Goal: Task Accomplishment & Management: Use online tool/utility

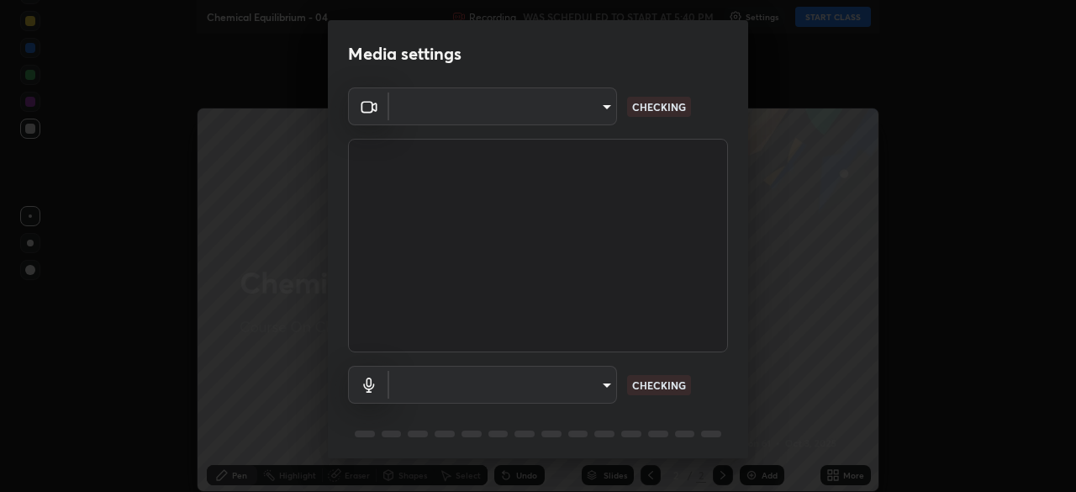
type input "1170694498857cb11788a0b7ae79d5cf1e08a6c331eb8d7031f90166f8fae325"
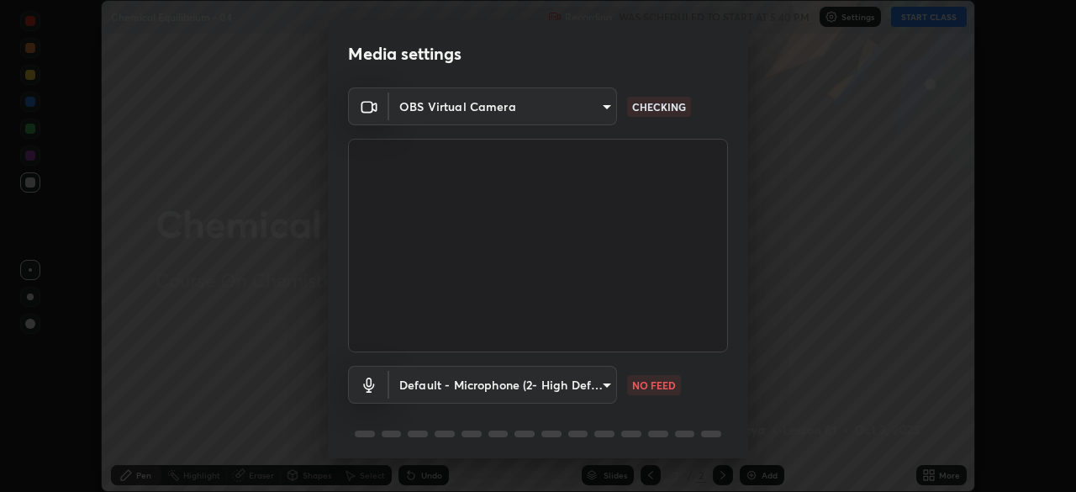
scroll to position [492, 1076]
click at [595, 399] on body "Erase all Chemical Equilibrium - 04 Recording WAS SCHEDULED TO START AT 5:40 PM…" at bounding box center [538, 246] width 1076 height 492
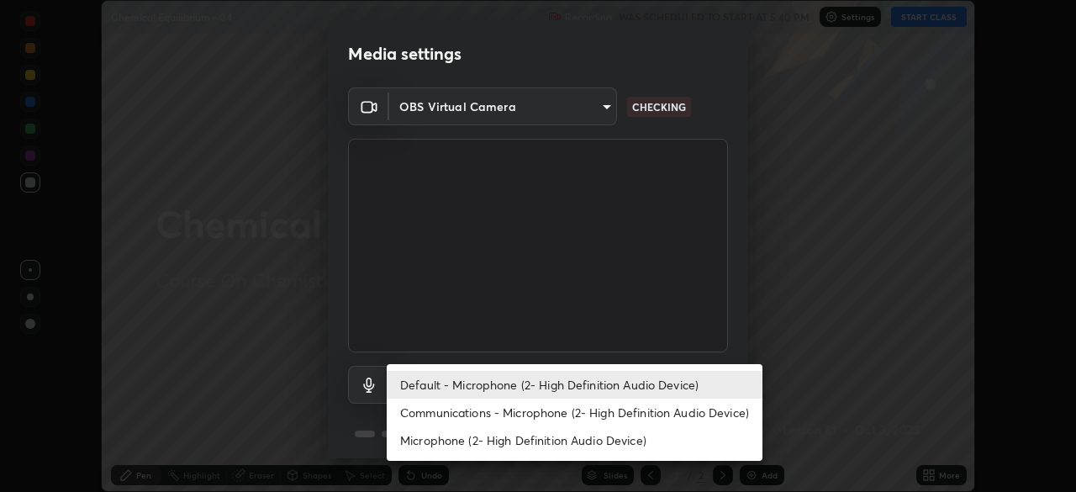
click at [580, 419] on li "Communications - Microphone (2- High Definition Audio Device)" at bounding box center [575, 412] width 376 height 28
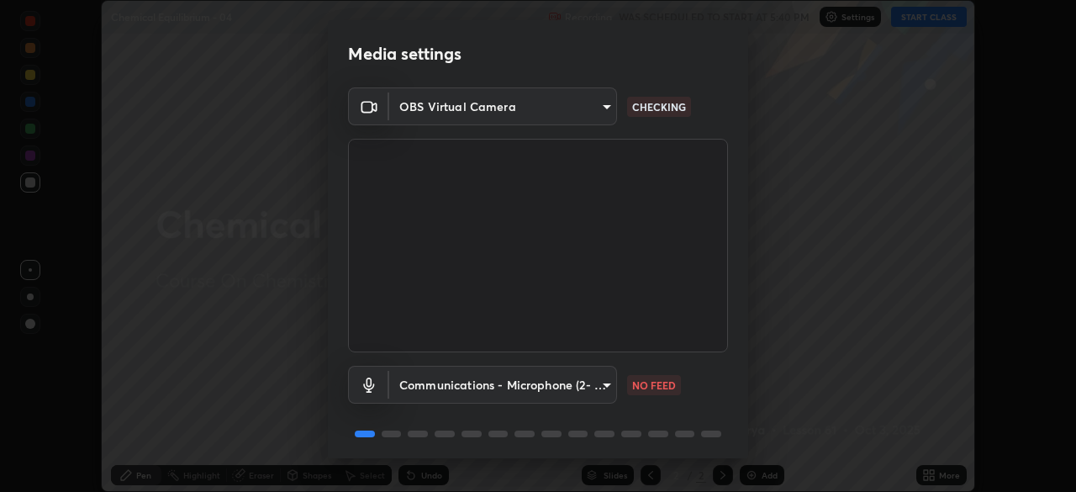
click at [582, 395] on body "Erase all Chemical Equilibrium - 04 Recording WAS SCHEDULED TO START AT 5:40 PM…" at bounding box center [538, 246] width 1076 height 492
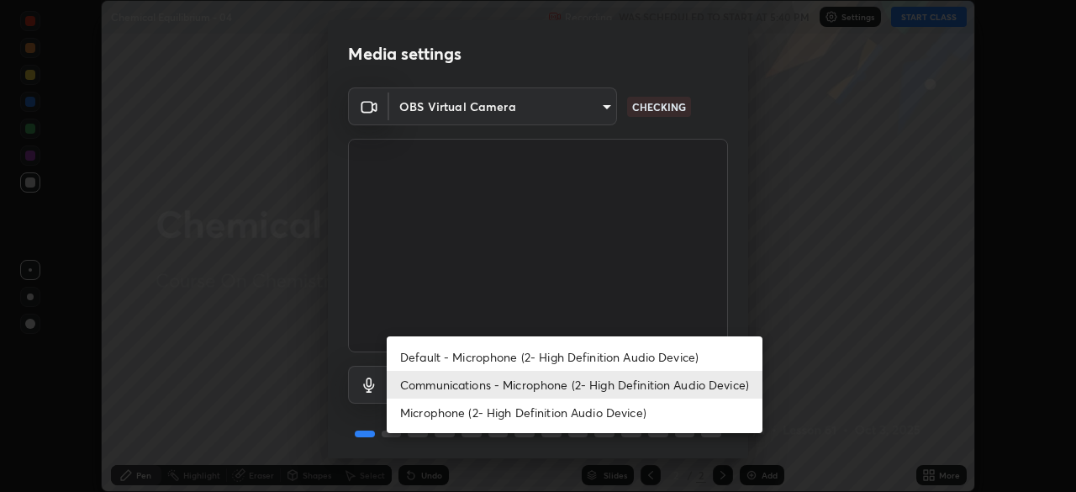
click at [581, 345] on li "Default - Microphone (2- High Definition Audio Device)" at bounding box center [575, 357] width 376 height 28
type input "default"
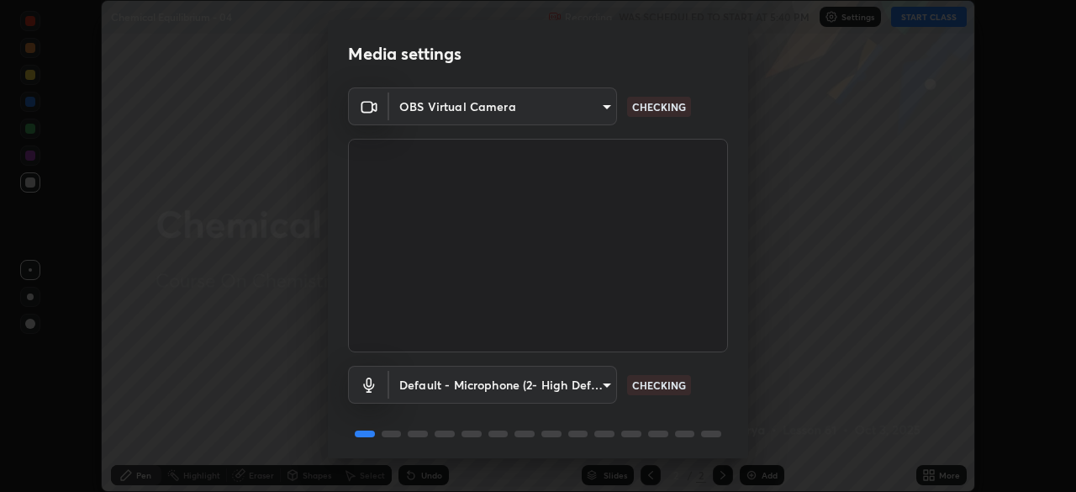
scroll to position [60, 0]
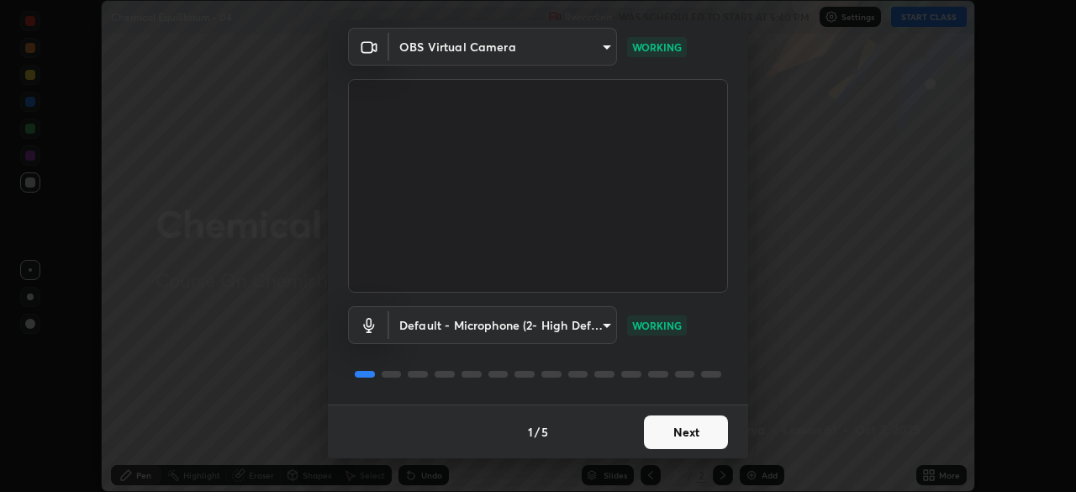
click at [685, 438] on button "Next" at bounding box center [686, 432] width 84 height 34
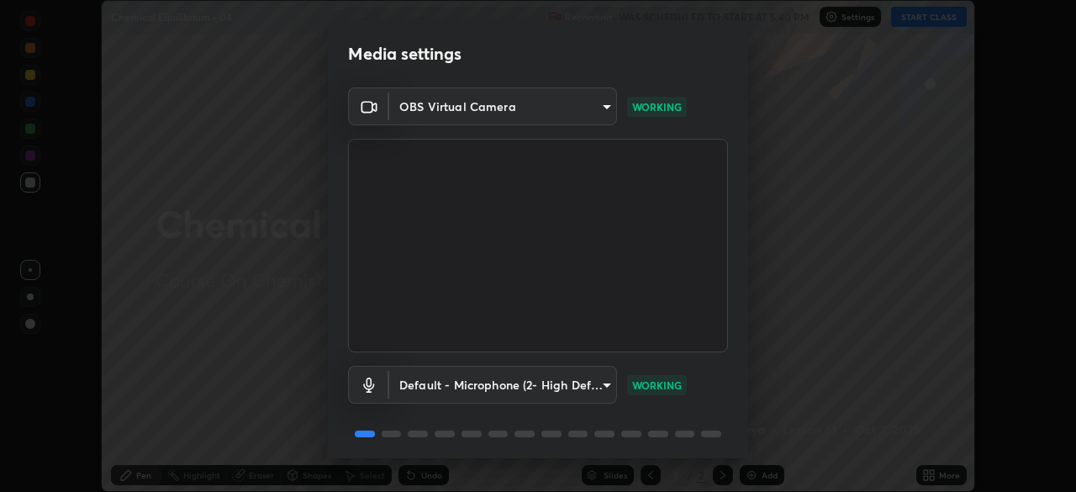
click at [684, 461] on div "Media settings OBS Virtual Camera 1170694498857cb11788a0b7ae79d5cf1e08a6c331eb8…" at bounding box center [538, 246] width 1076 height 492
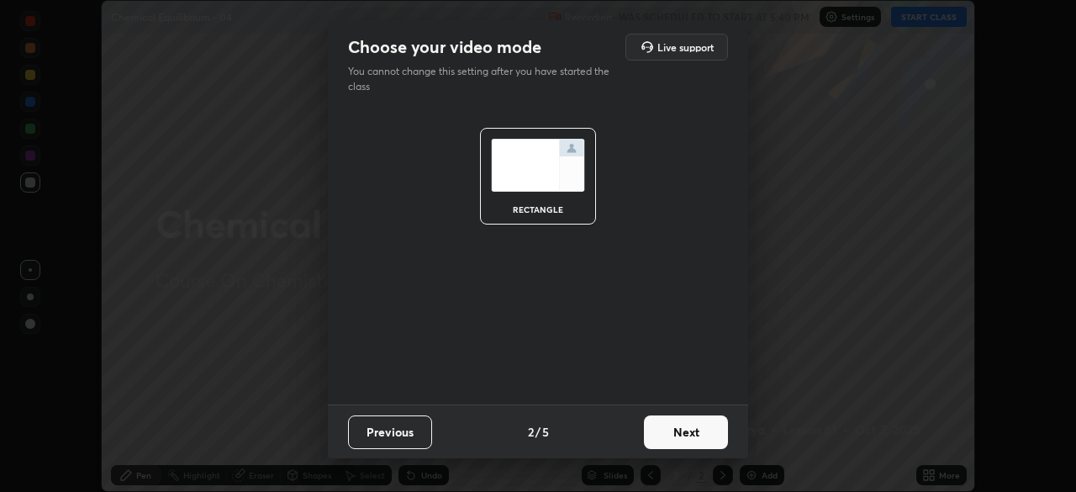
click at [702, 459] on div "Choose your video mode Live support You cannot change this setting after you ha…" at bounding box center [538, 246] width 1076 height 492
click at [721, 459] on div "Choose your video mode Live support You cannot change this setting after you ha…" at bounding box center [538, 246] width 1076 height 492
click at [721, 444] on button "Next" at bounding box center [686, 432] width 84 height 34
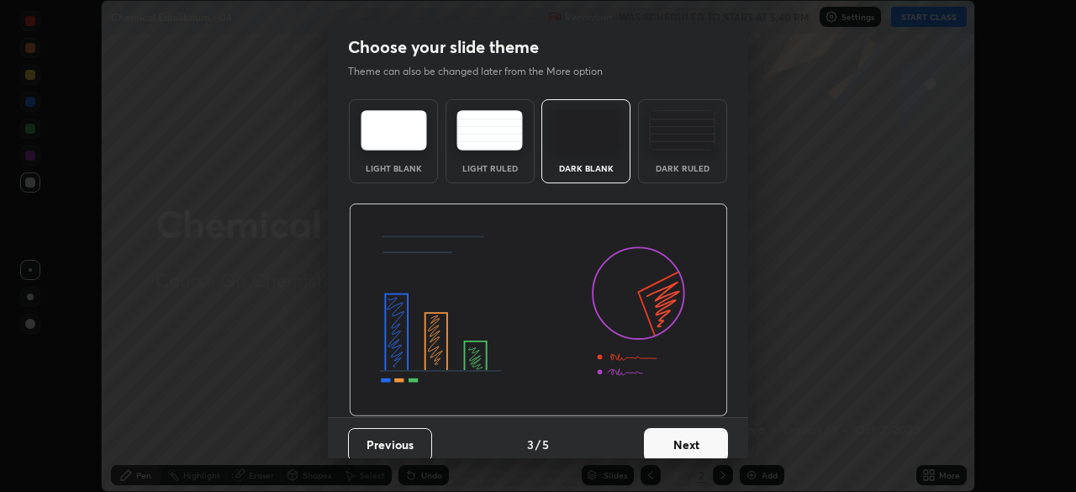
click at [719, 440] on button "Next" at bounding box center [686, 445] width 84 height 34
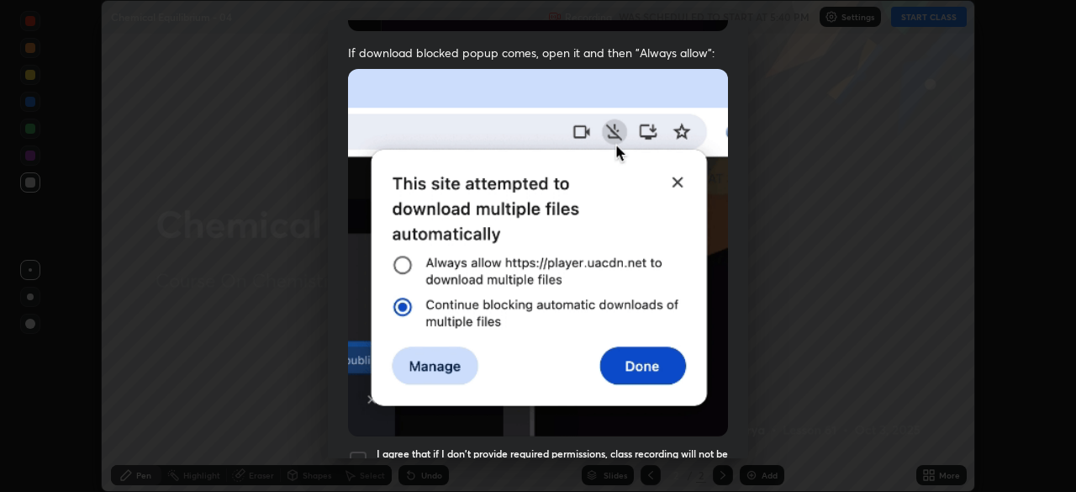
scroll to position [403, 0]
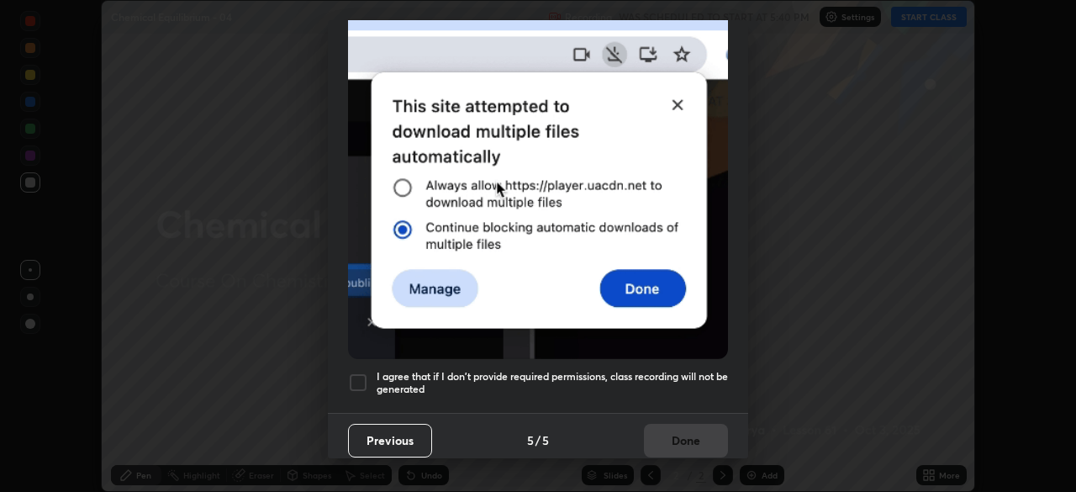
click at [527, 371] on h5 "I agree that if I don't provide required permissions, class recording will not …" at bounding box center [551, 383] width 351 height 26
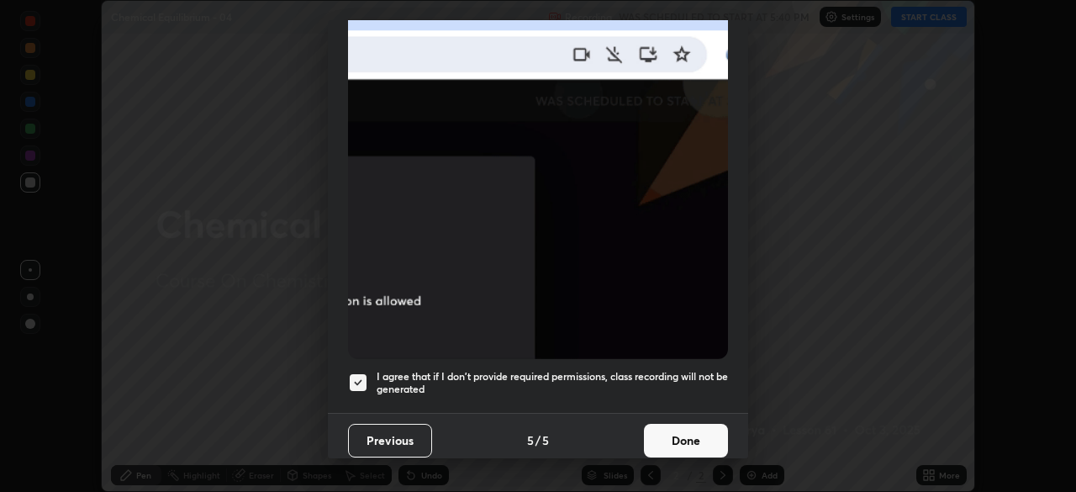
click at [683, 430] on button "Done" at bounding box center [686, 441] width 84 height 34
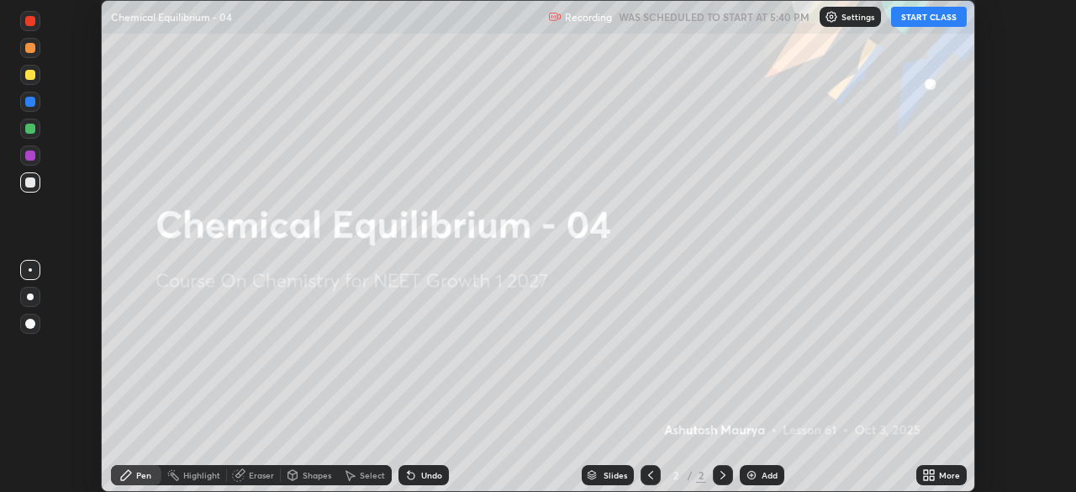
click at [911, 22] on button "START CLASS" at bounding box center [929, 17] width 76 height 20
